Goal: Information Seeking & Learning: Check status

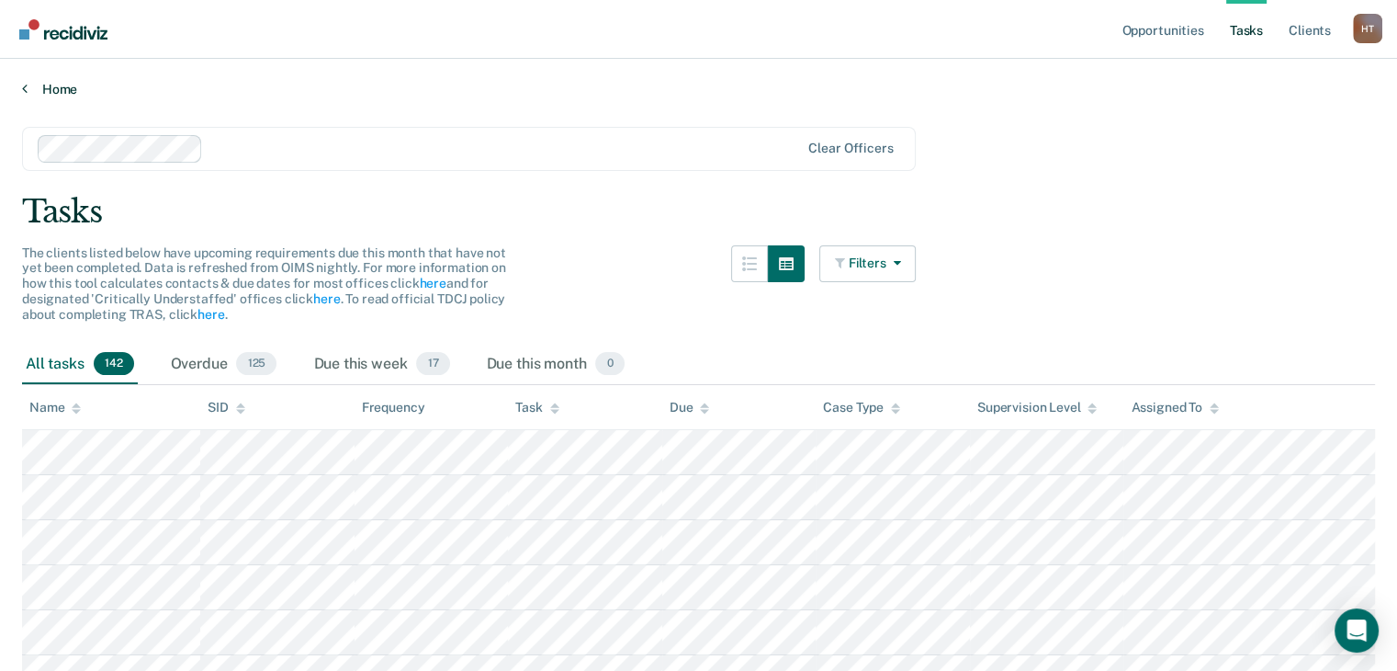
click at [71, 86] on link "Home" at bounding box center [698, 89] width 1353 height 17
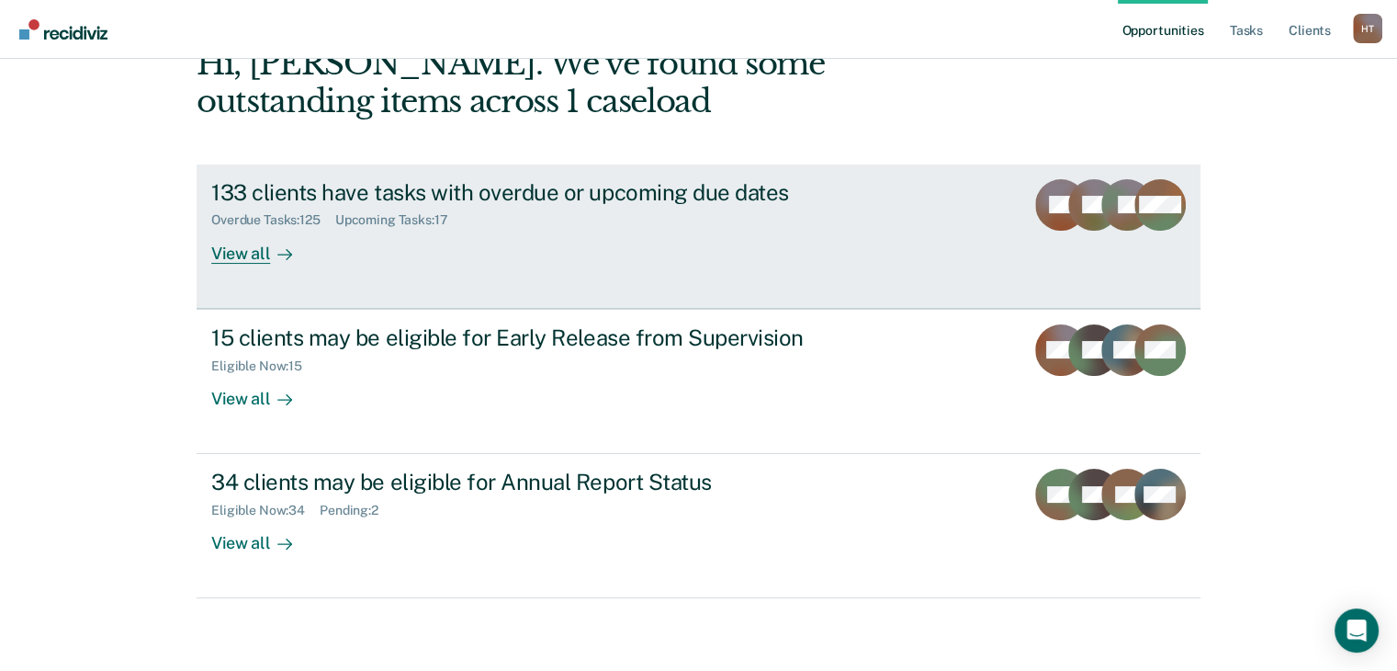
scroll to position [110, 0]
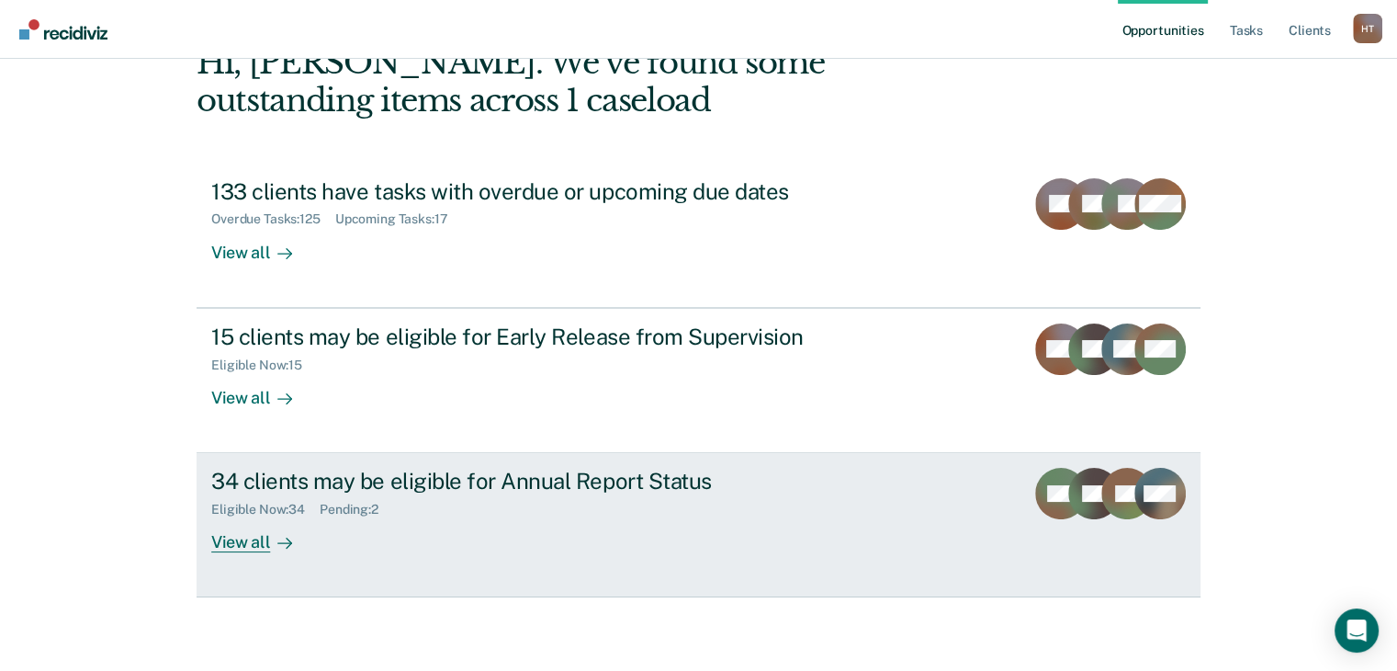
click at [545, 473] on div "34 clients may be eligible for Annual Report Status" at bounding box center [533, 481] width 645 height 27
